Goal: Information Seeking & Learning: Learn about a topic

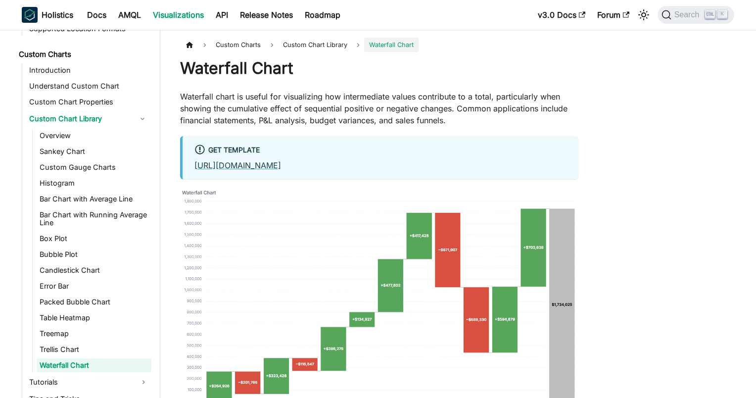
scroll to position [582, 0]
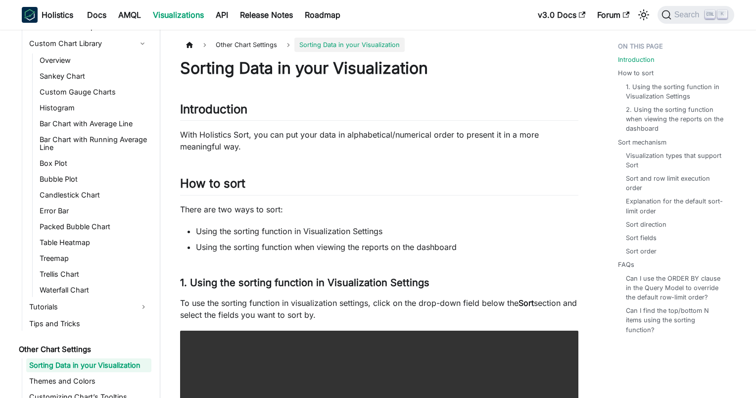
scroll to position [619, 0]
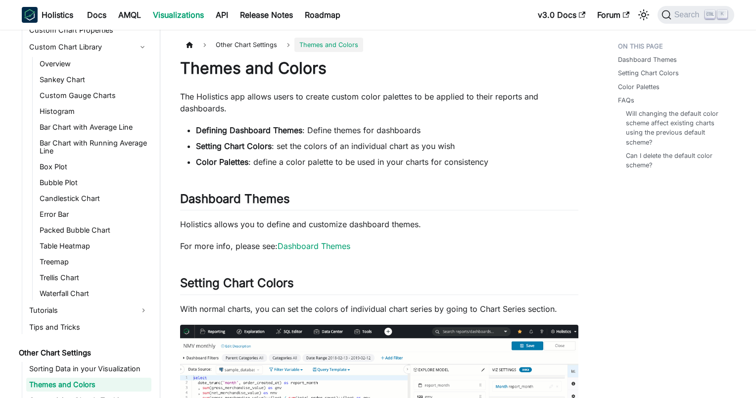
scroll to position [619, 0]
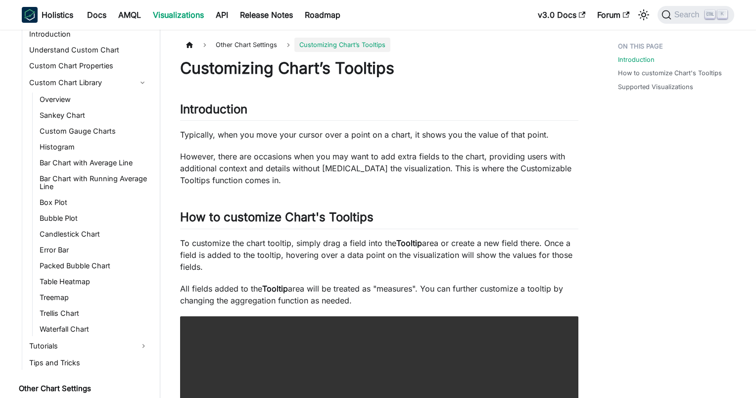
scroll to position [619, 0]
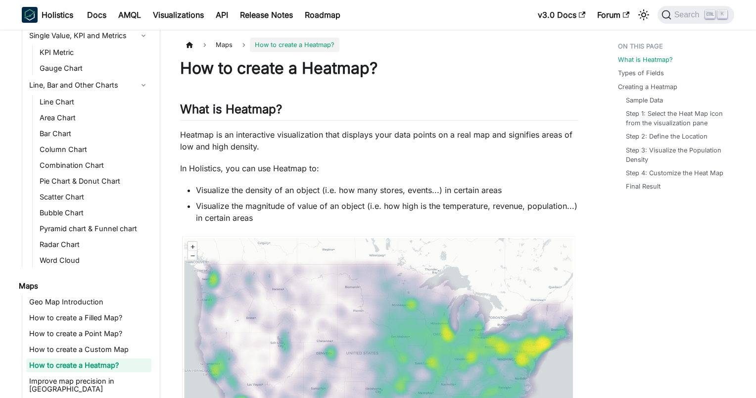
scroll to position [214, 0]
